Goal: Ask a question: Seek information or help from site administrators or community

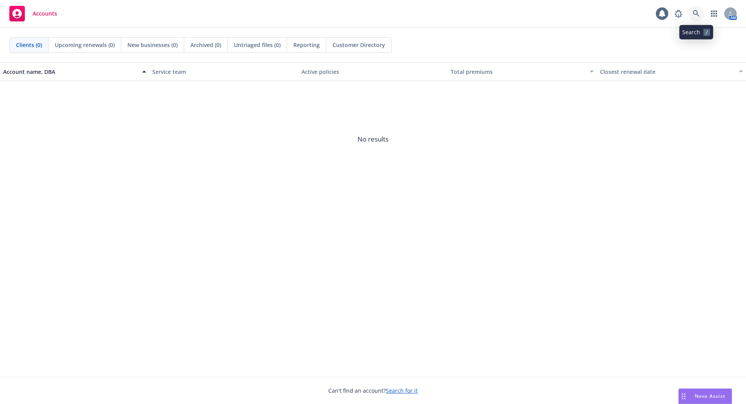
click at [699, 11] on icon at bounding box center [696, 13] width 7 height 7
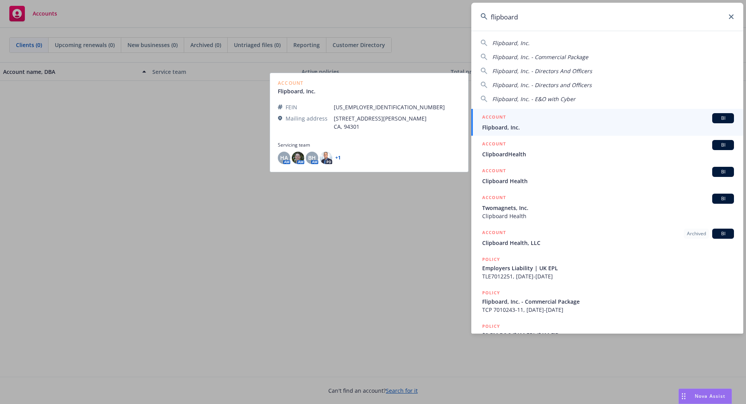
type input "flipboard"
click at [554, 123] on div "ACCOUNT BI" at bounding box center [608, 118] width 252 height 10
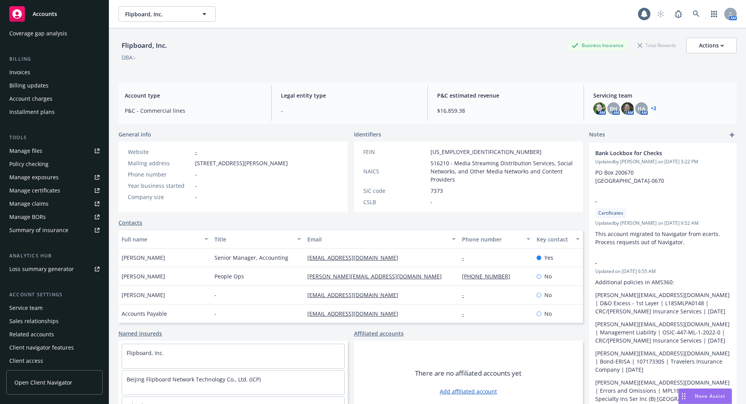
scroll to position [116, 0]
click at [41, 305] on div "Service team" at bounding box center [25, 304] width 33 height 12
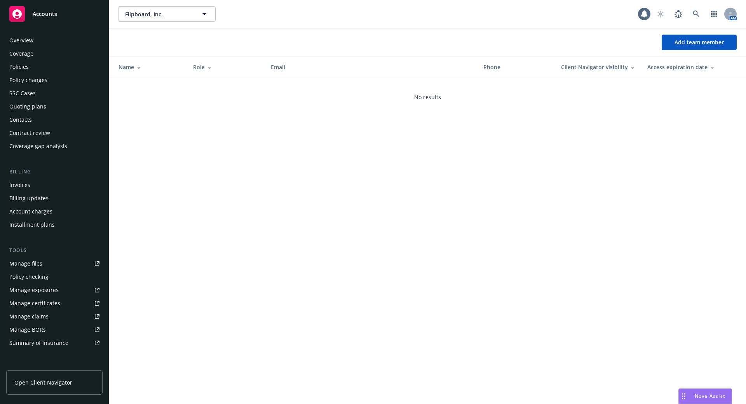
scroll to position [116, 0]
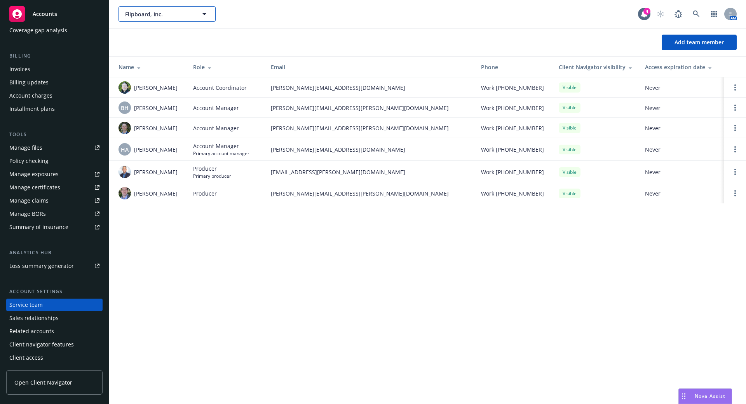
click at [152, 12] on span "Flipboard, Inc." at bounding box center [158, 14] width 67 height 8
type input "aerospike"
click at [47, 11] on span "Accounts" at bounding box center [45, 14] width 24 height 6
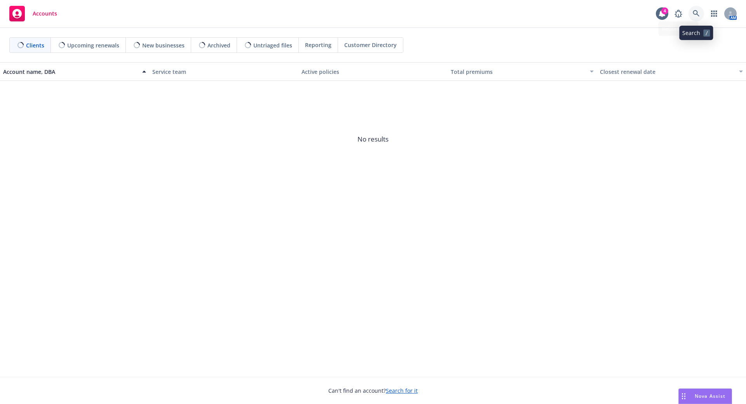
click at [696, 16] on icon at bounding box center [696, 13] width 7 height 7
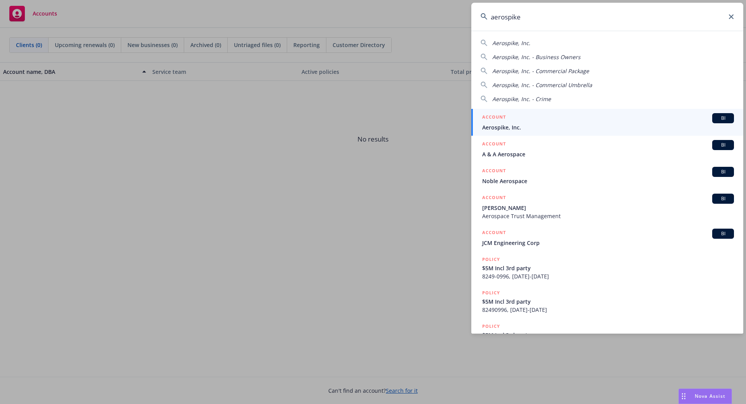
type input "aerospike"
click at [536, 118] on div "ACCOUNT BI" at bounding box center [608, 118] width 252 height 10
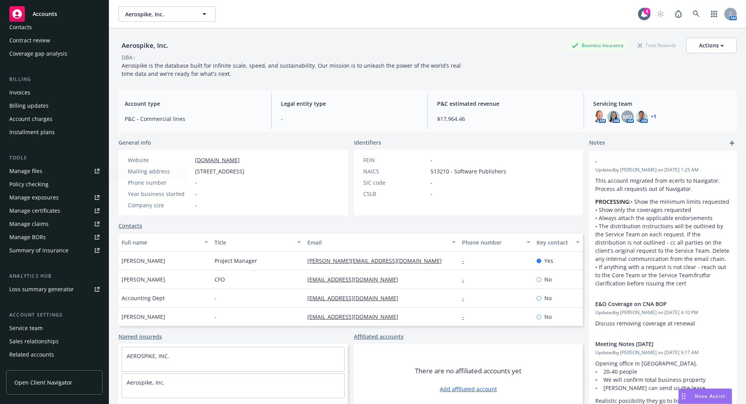
scroll to position [116, 0]
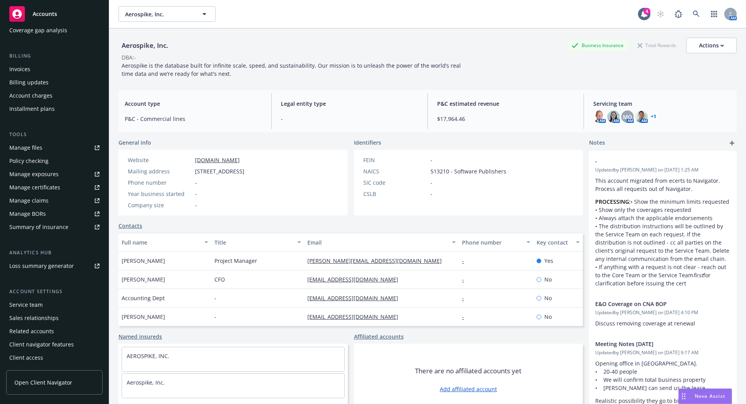
click at [45, 303] on div "Service team" at bounding box center [54, 304] width 90 height 12
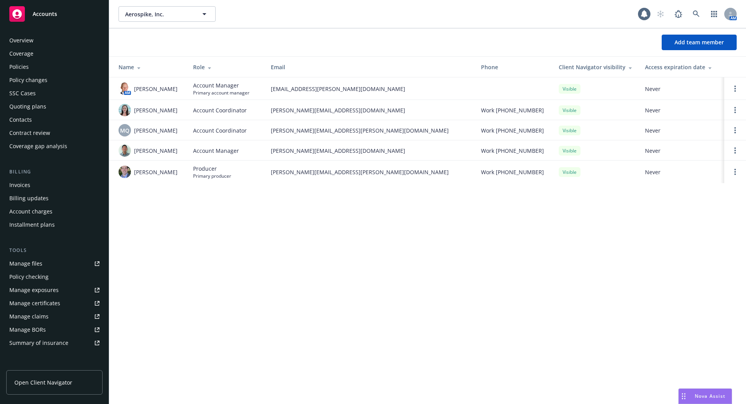
scroll to position [116, 0]
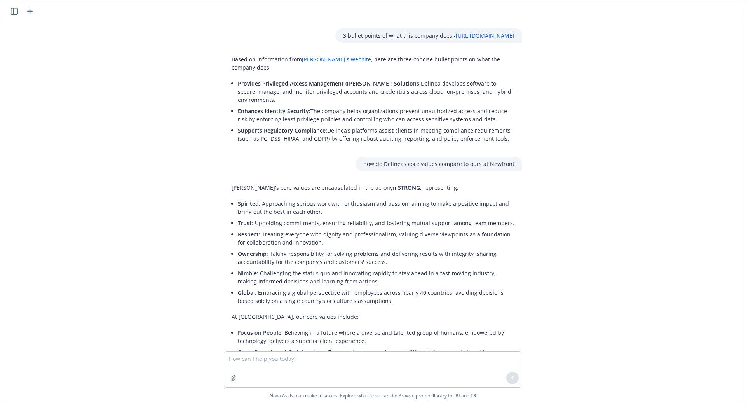
scroll to position [138, 0]
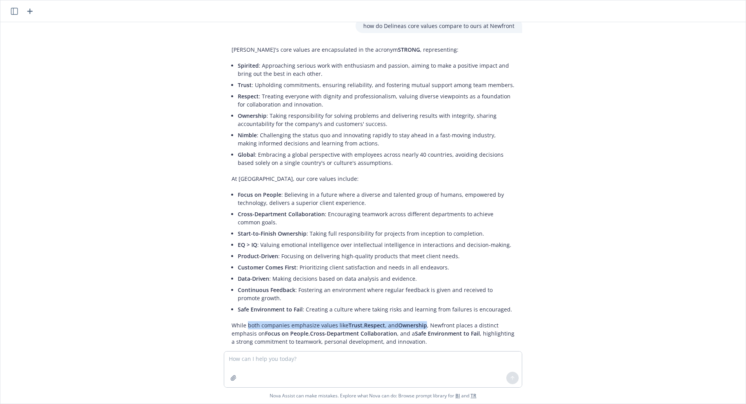
click at [28, 11] on icon "button" at bounding box center [29, 11] width 5 height 5
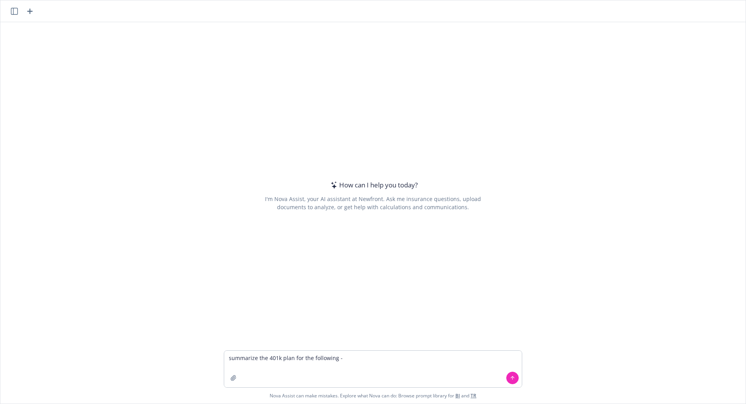
type textarea "summarize the 401k plan for the following - [URL][DOMAIN_NAME]"
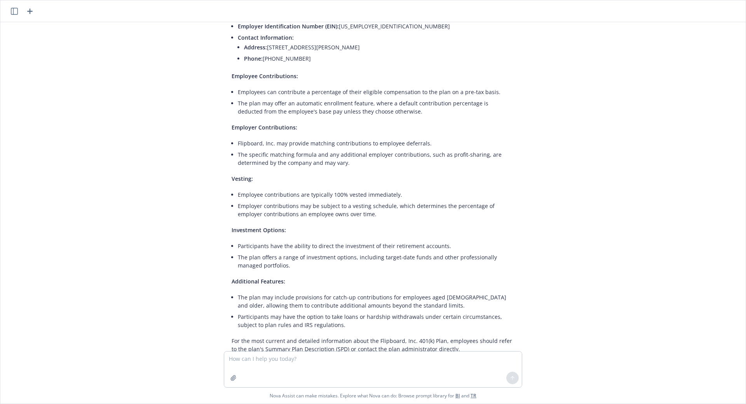
scroll to position [118, 0]
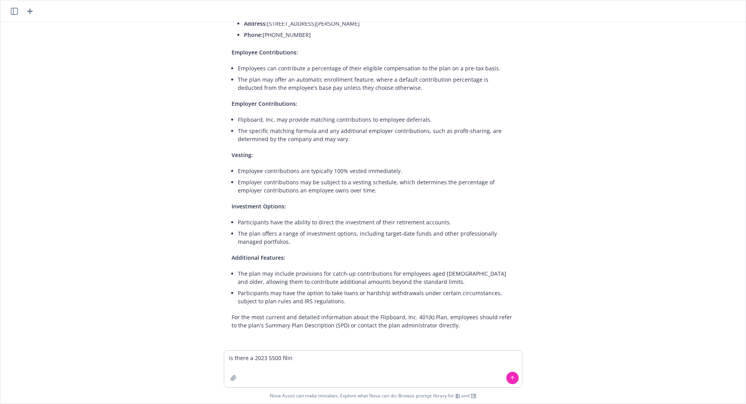
type textarea "is there a 2023 5500 filing"
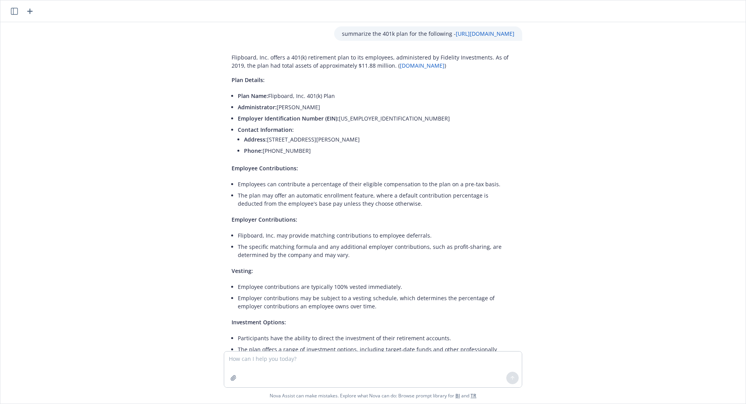
scroll to position [0, 0]
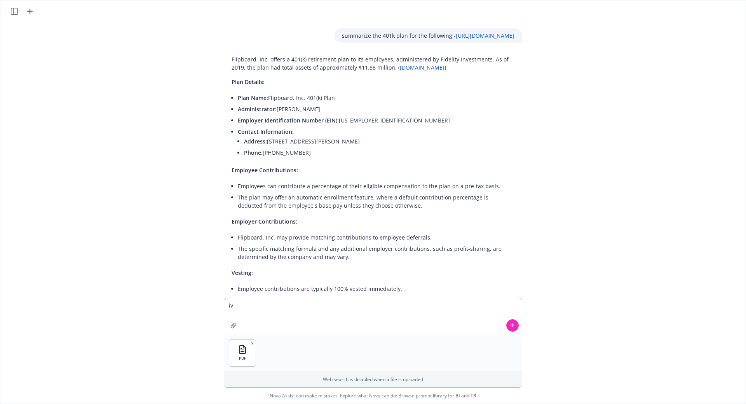
type textarea "i"
type textarea "give me a detailed summary of this 401k plan"
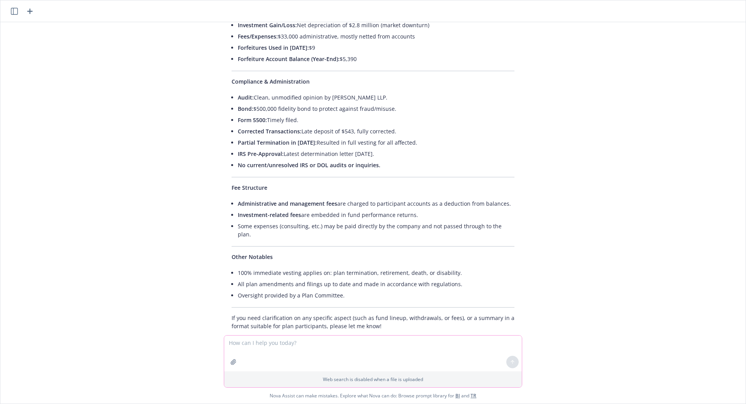
scroll to position [1202, 0]
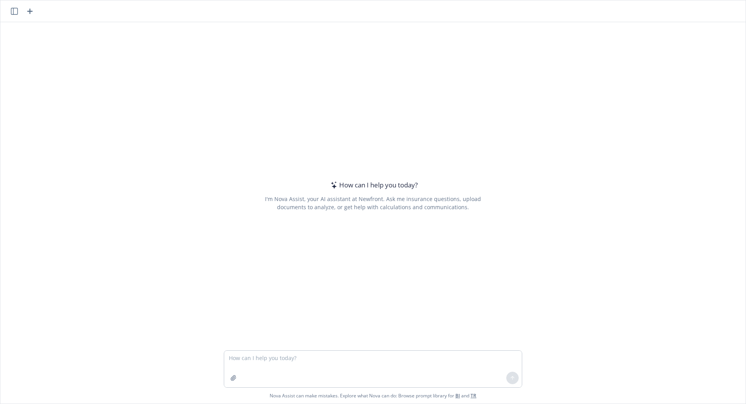
click at [280, 357] on textarea at bounding box center [373, 368] width 298 height 37
type textarea "find the total 401k plan assets for each of the following companies - VantageSc…"
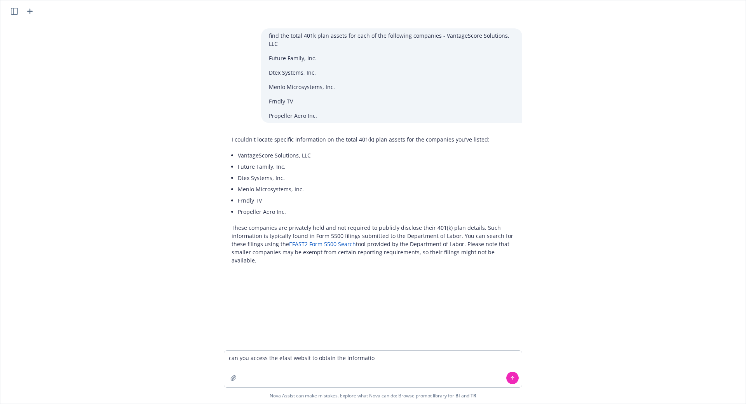
type textarea "can you access the efast websit to obtain the information"
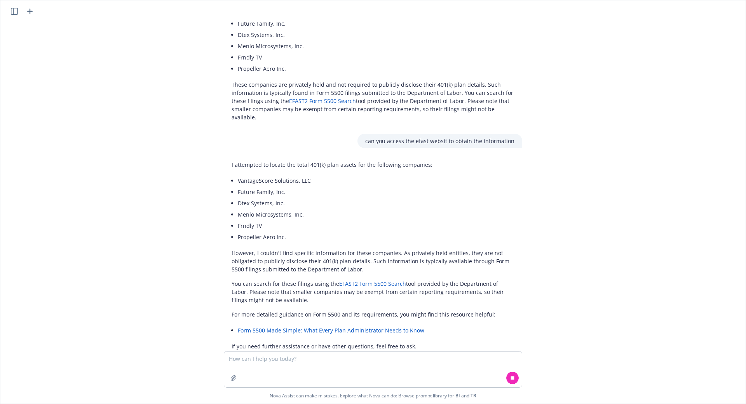
scroll to position [148, 0]
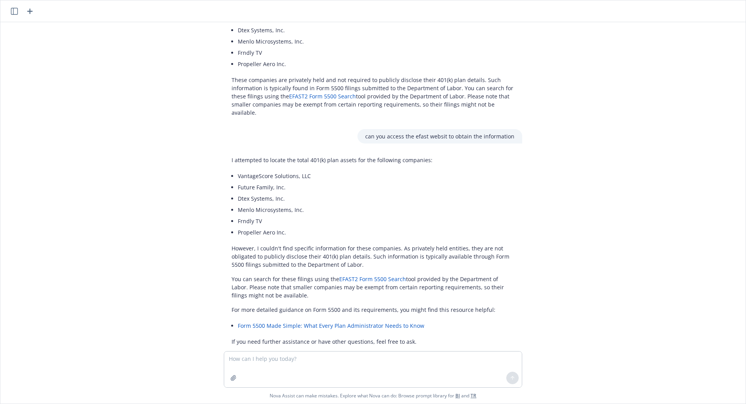
click at [298, 359] on textarea at bounding box center [373, 369] width 298 height 36
type textarea "can you pull the 5500s"
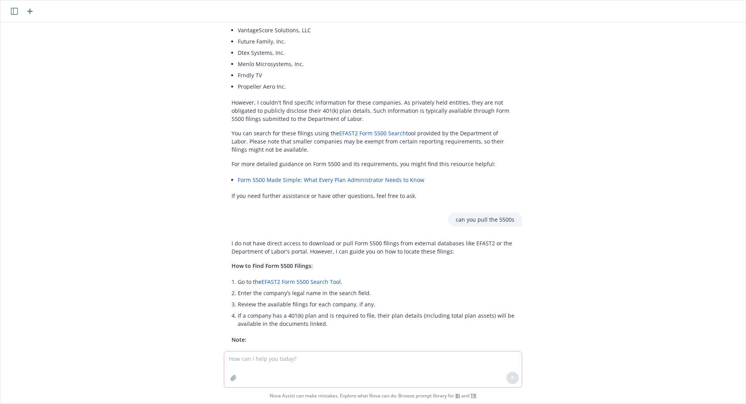
scroll to position [365, 0]
